Goal: Information Seeking & Learning: Learn about a topic

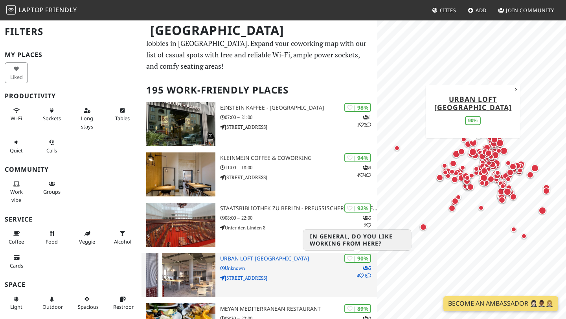
scroll to position [15, 0]
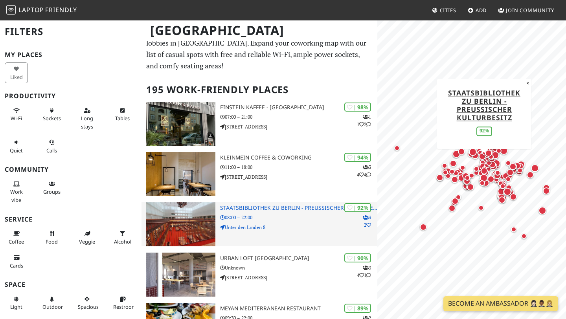
click at [248, 206] on h3 "Staatsbibliothek zu Berlin - Preußischer Kulturbesitz" at bounding box center [298, 208] width 157 height 7
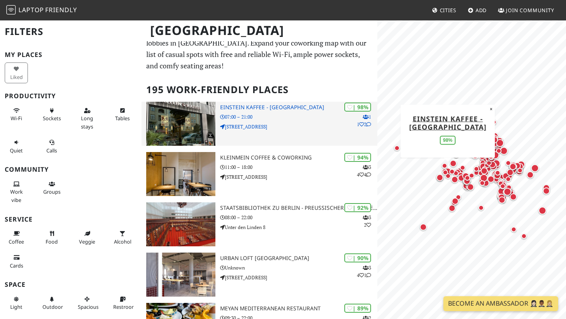
click at [278, 108] on h3 "Einstein Kaffee - Charlottenburg" at bounding box center [298, 107] width 157 height 7
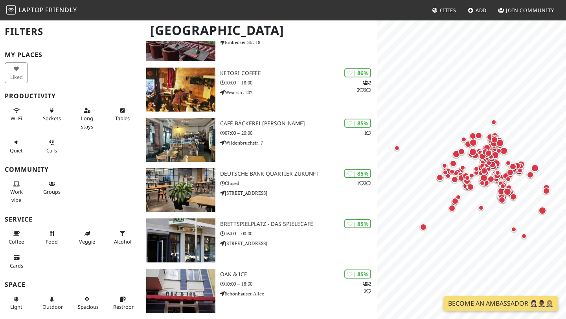
scroll to position [809, 0]
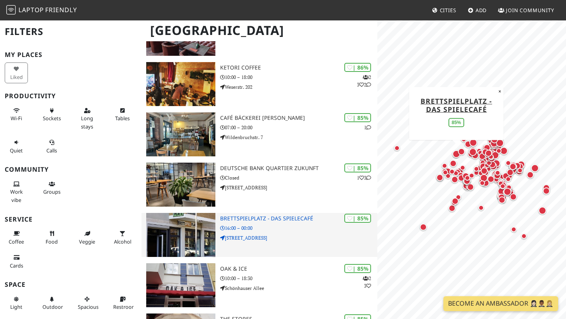
click at [293, 219] on h3 "Brettspielplatz - Das Spielecafé" at bounding box center [298, 218] width 157 height 7
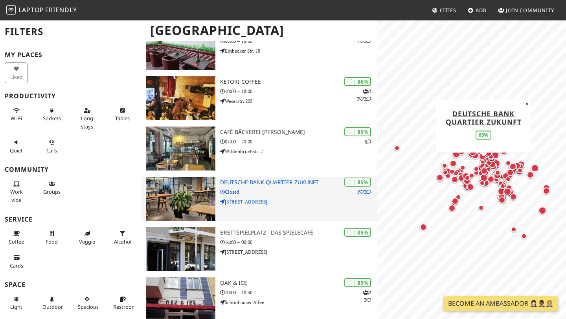
scroll to position [751, 0]
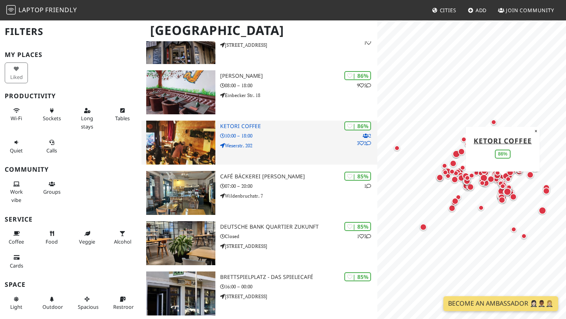
click at [250, 125] on h3 "KETORI COFFEE" at bounding box center [298, 126] width 157 height 7
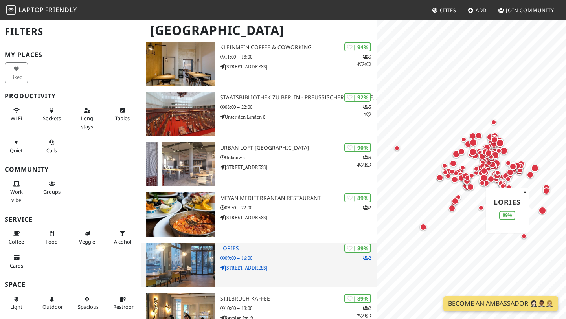
scroll to position [112, 0]
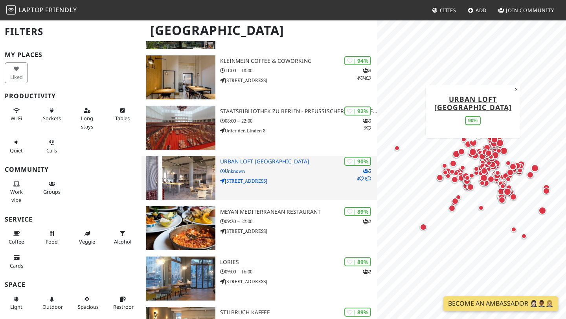
click at [246, 161] on h3 "URBAN LOFT Berlin" at bounding box center [298, 161] width 157 height 7
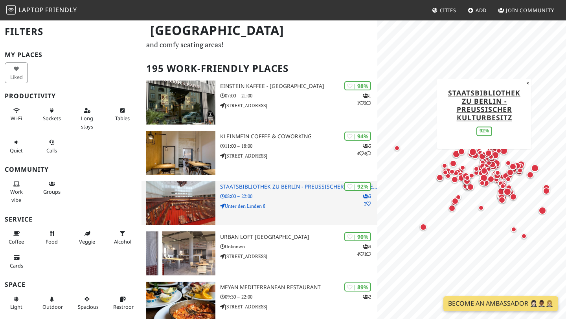
scroll to position [23, 0]
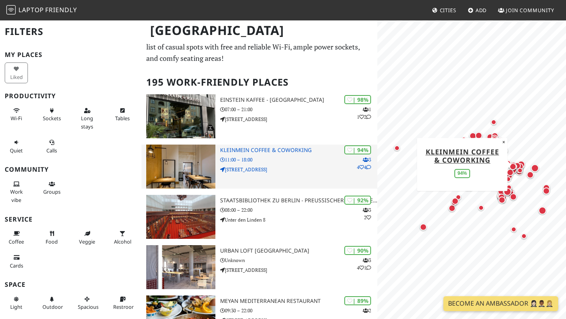
click at [231, 149] on h3 "KleinMein Coffee & Coworking" at bounding box center [298, 150] width 157 height 7
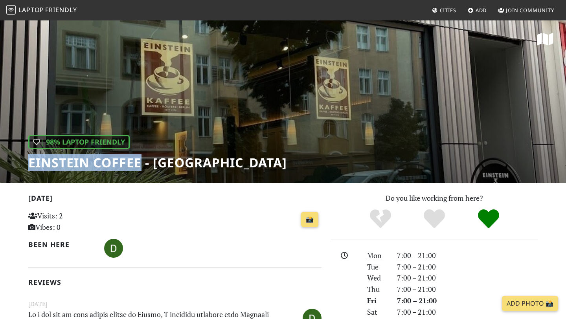
drag, startPoint x: 29, startPoint y: 165, endPoint x: 142, endPoint y: 165, distance: 112.8
click at [142, 165] on font "Einstein Coffee - Charlottenburg" at bounding box center [157, 162] width 259 height 17
copy font "Einstein Coffee"
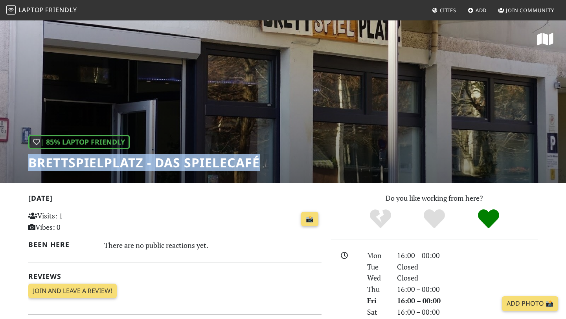
drag, startPoint x: 27, startPoint y: 165, endPoint x: 271, endPoint y: 165, distance: 244.0
click at [271, 165] on div "| 85% Laptop Friendly Brettspielplatz - Das Spielecafé" at bounding box center [283, 101] width 566 height 163
copy h1 "Brettspielplatz - Das Spielecafé"
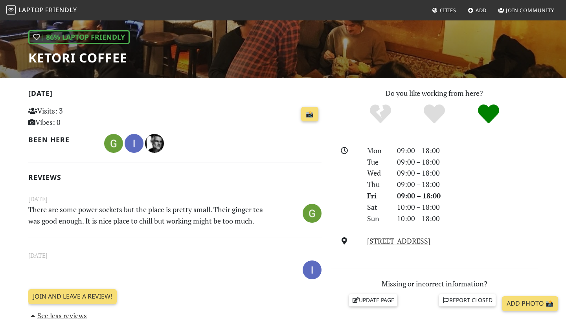
scroll to position [108, 0]
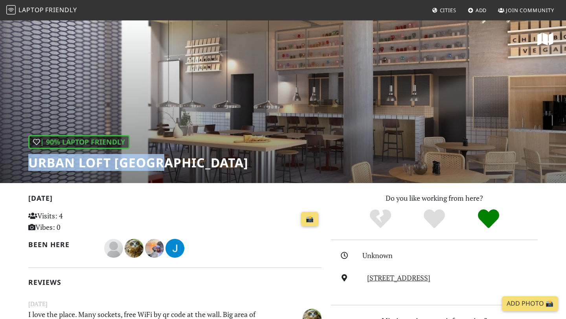
drag, startPoint x: 25, startPoint y: 161, endPoint x: 165, endPoint y: 170, distance: 139.7
click at [165, 170] on div "| 90% Laptop Friendly URBAN LOFT Berlin" at bounding box center [283, 101] width 566 height 163
copy h1 "URBAN LOFT Berlin"
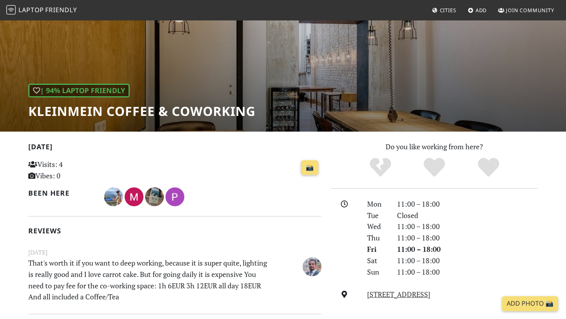
scroll to position [61, 0]
